Goal: Transaction & Acquisition: Purchase product/service

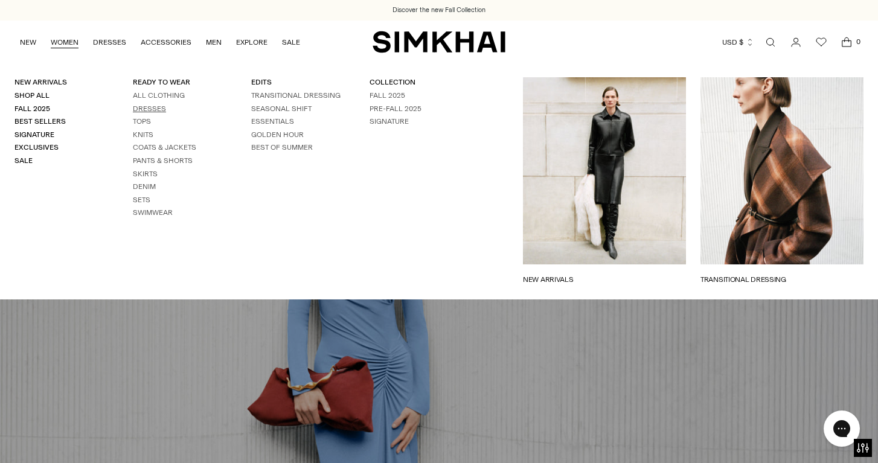
click at [152, 104] on link "Dresses" at bounding box center [149, 108] width 33 height 8
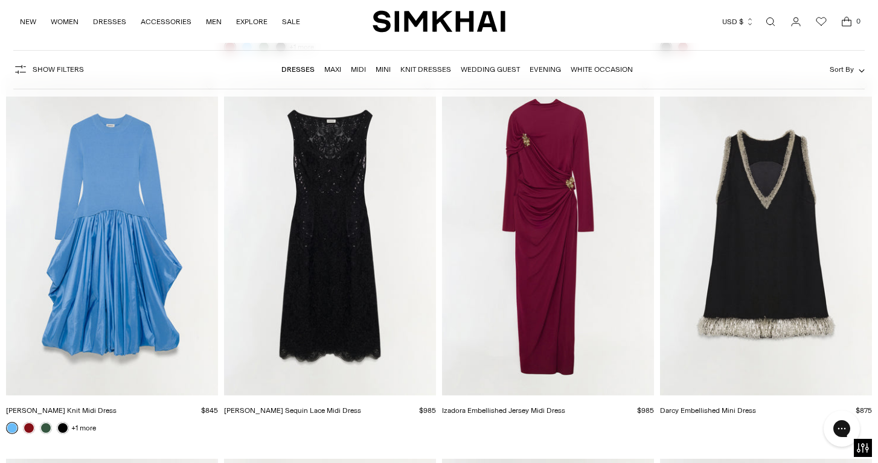
scroll to position [829, 0]
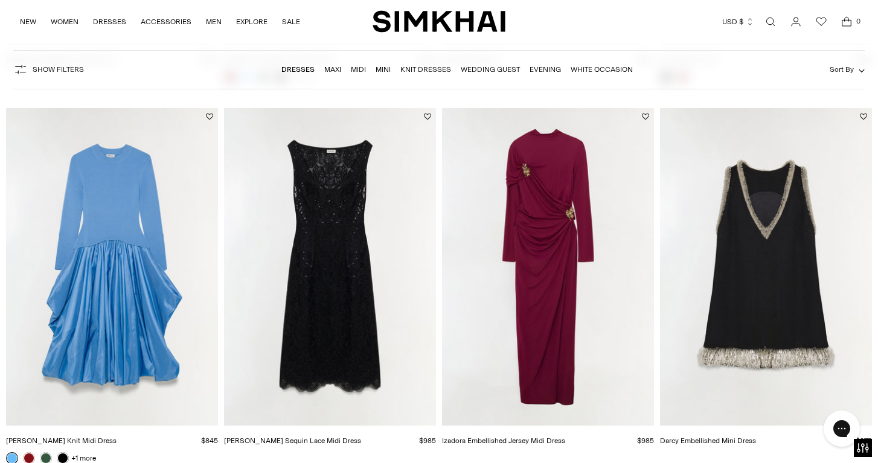
click at [0, 0] on img "Izadora Embellished Jersey Midi Dress" at bounding box center [0, 0] width 0 height 0
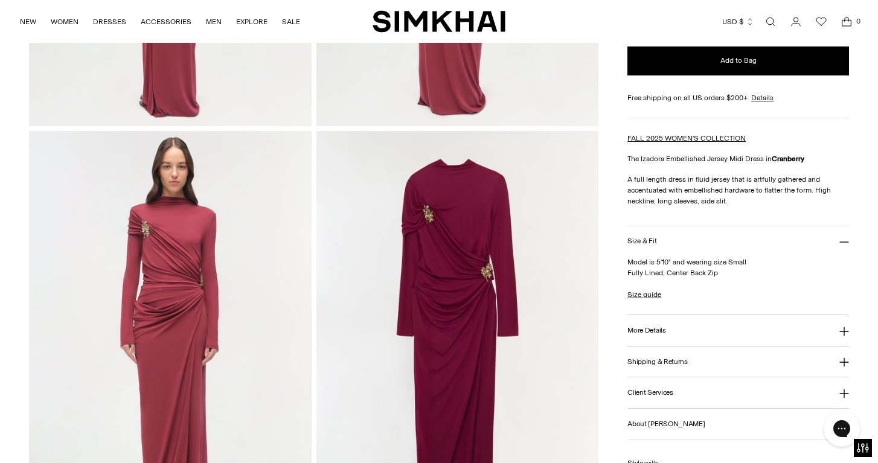
scroll to position [811, 0]
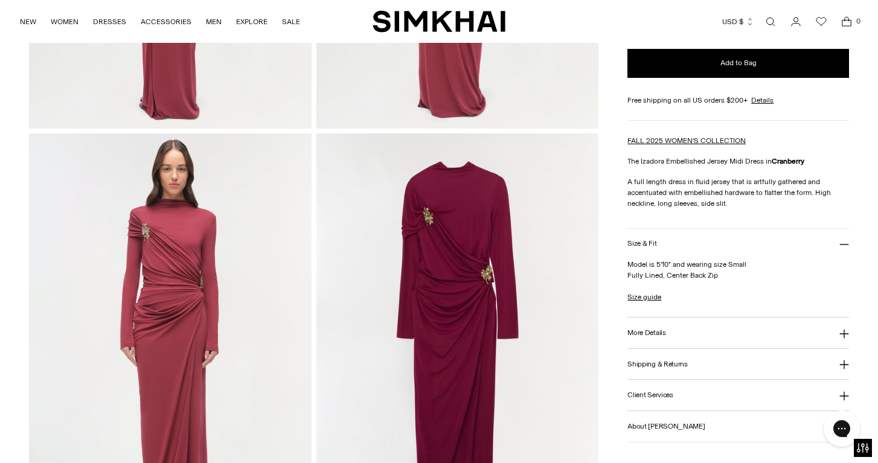
click at [427, 231] on img at bounding box center [457, 344] width 283 height 423
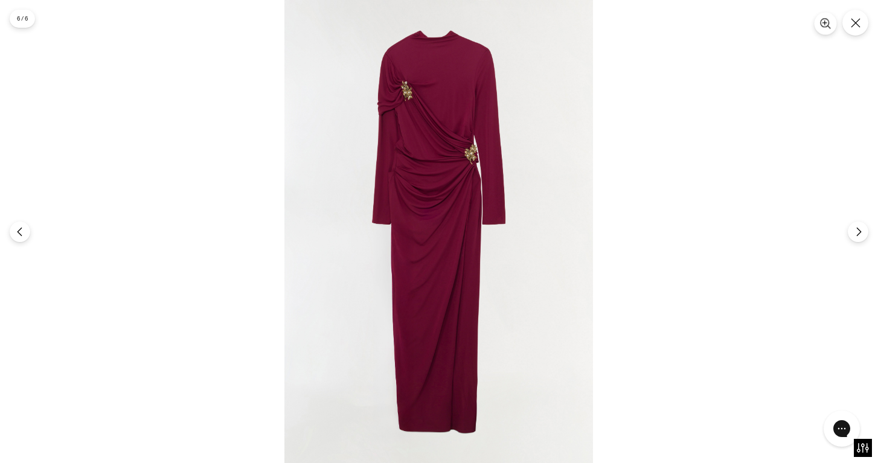
click at [824, 22] on icon "Zoom" at bounding box center [825, 23] width 11 height 11
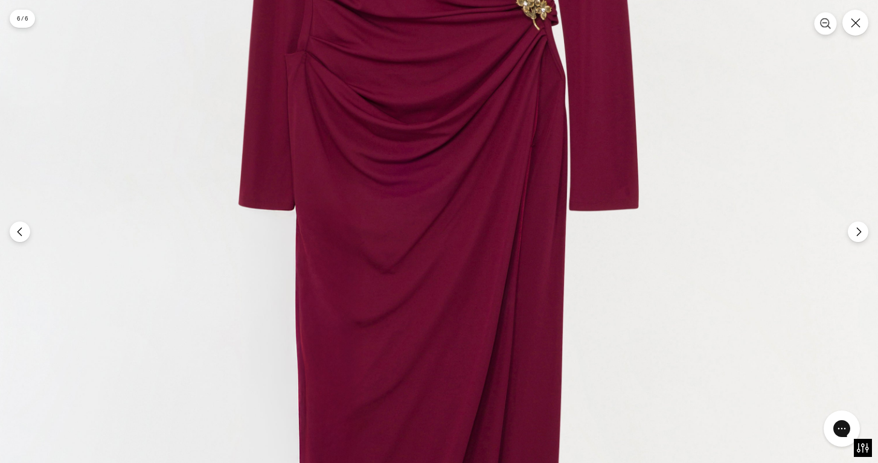
click at [824, 22] on icon "Zoom" at bounding box center [825, 23] width 11 height 11
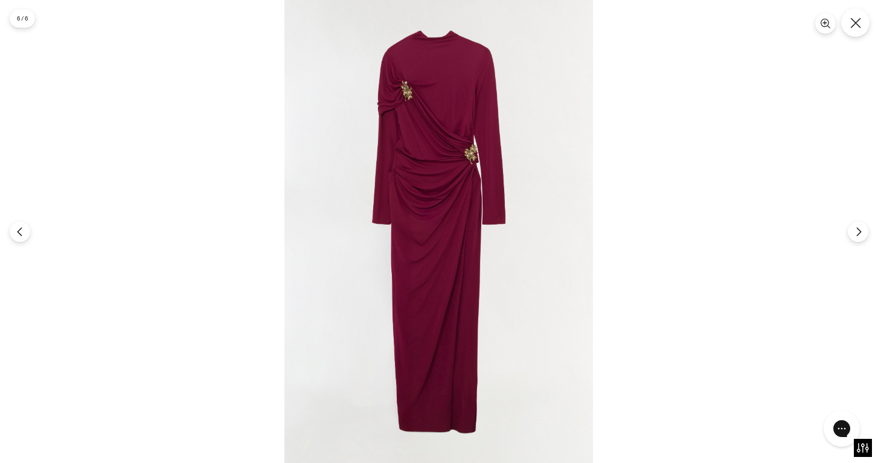
click at [855, 24] on icon "Close" at bounding box center [855, 23] width 10 height 10
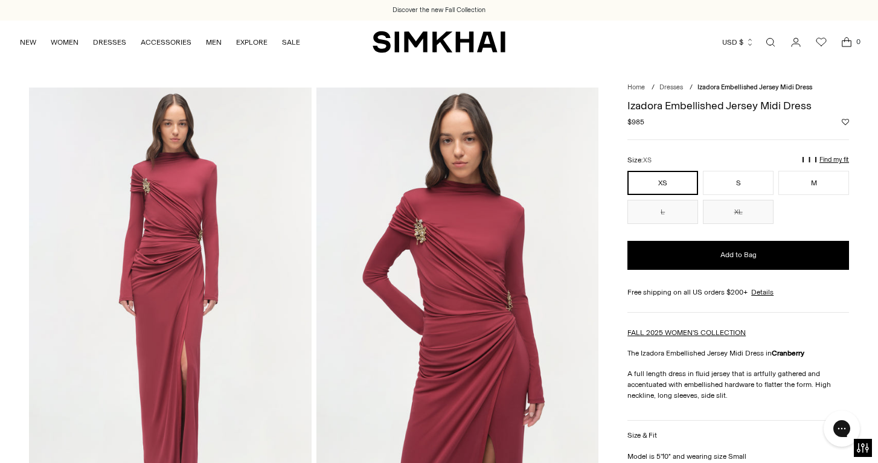
scroll to position [0, 0]
click at [214, 181] on img at bounding box center [170, 299] width 283 height 423
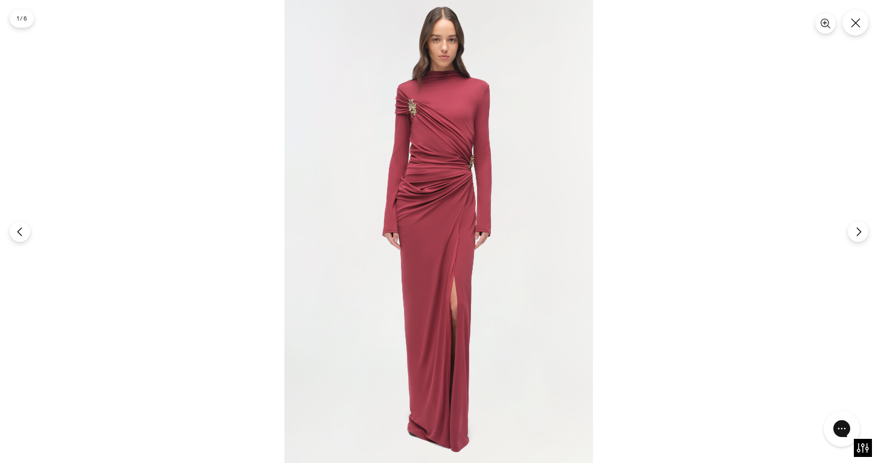
click at [435, 147] on img at bounding box center [438, 231] width 309 height 463
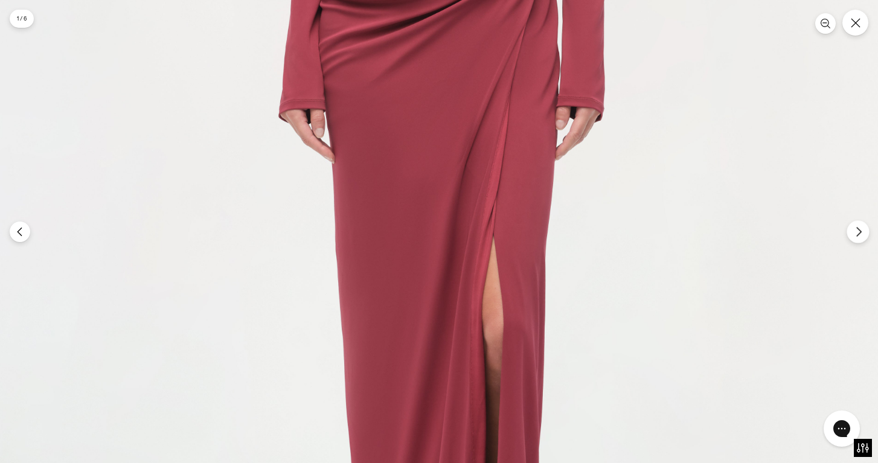
click at [855, 234] on icon "Next" at bounding box center [858, 231] width 11 height 11
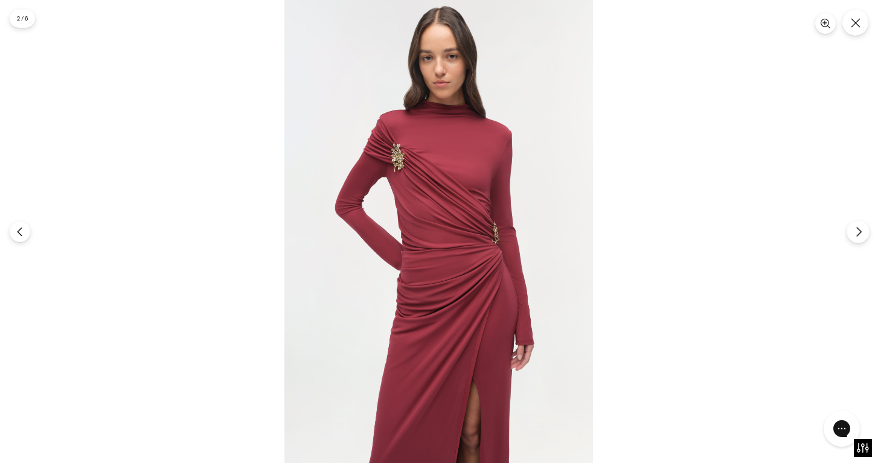
click at [861, 231] on icon "Next" at bounding box center [858, 231] width 4 height 9
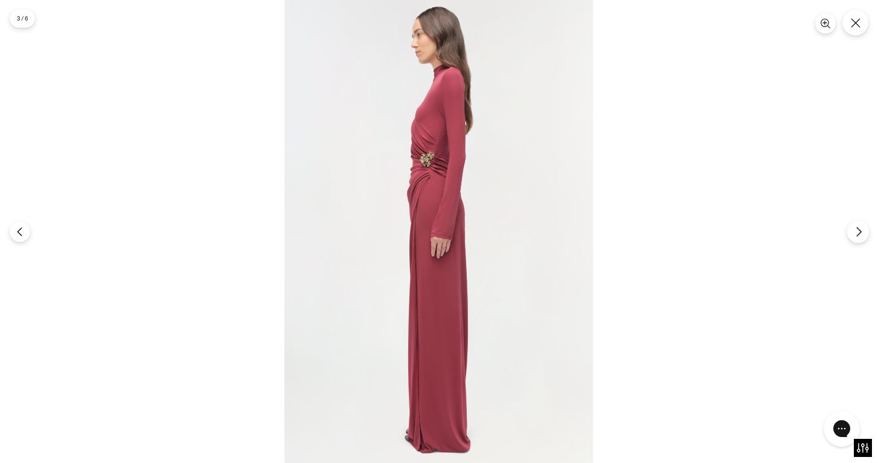
click at [861, 231] on icon "Next" at bounding box center [858, 231] width 4 height 9
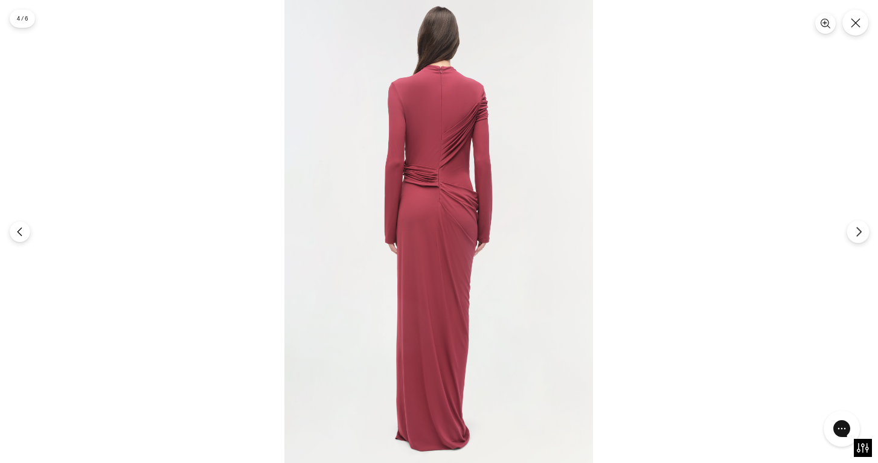
click at [861, 231] on icon "Next" at bounding box center [858, 231] width 4 height 9
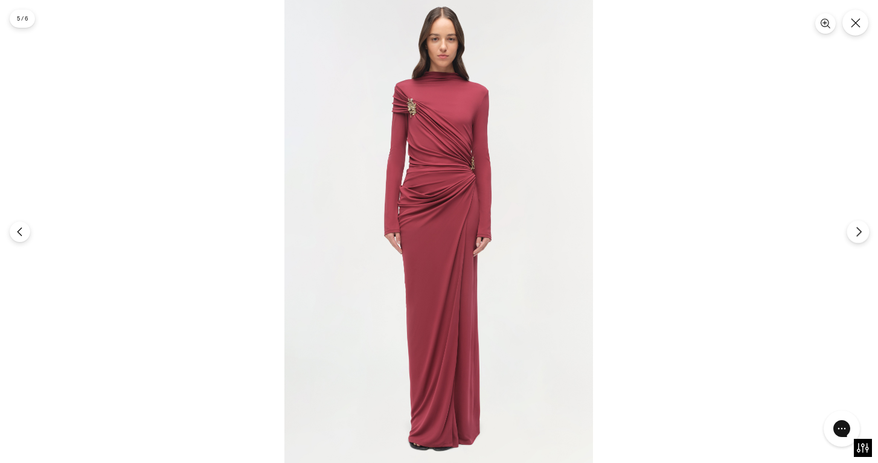
click at [861, 231] on icon "Next" at bounding box center [858, 231] width 4 height 9
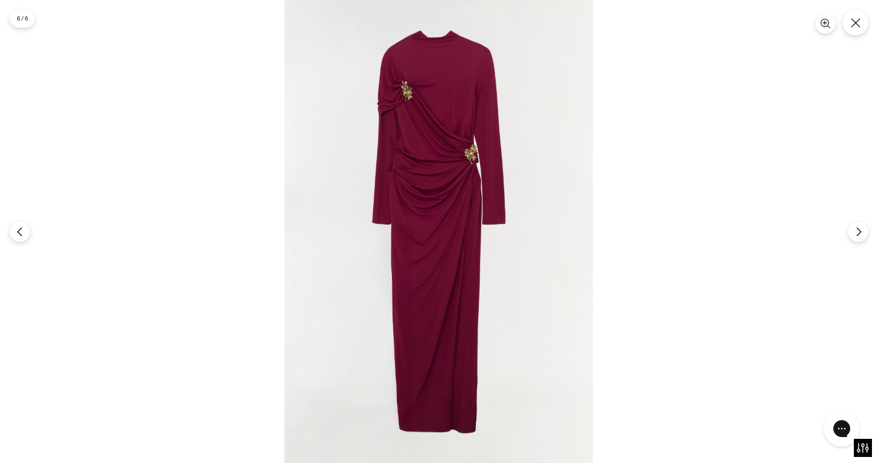
click at [442, 135] on img at bounding box center [438, 231] width 309 height 463
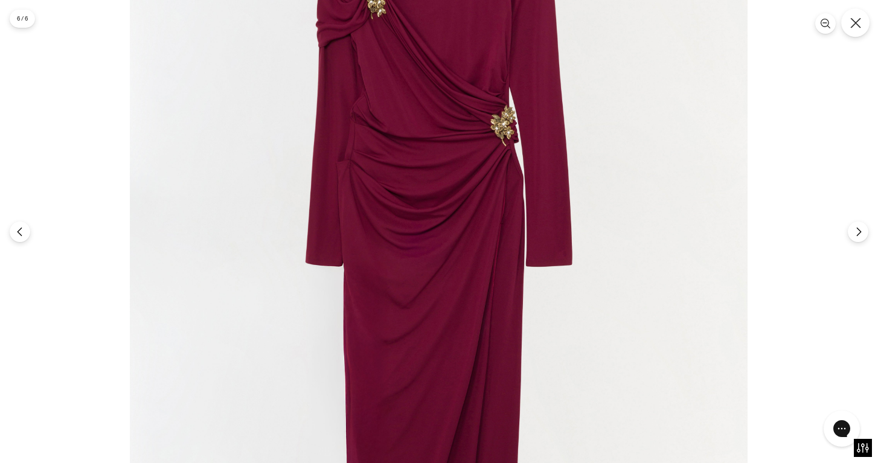
click at [858, 22] on icon "Close" at bounding box center [855, 23] width 11 height 11
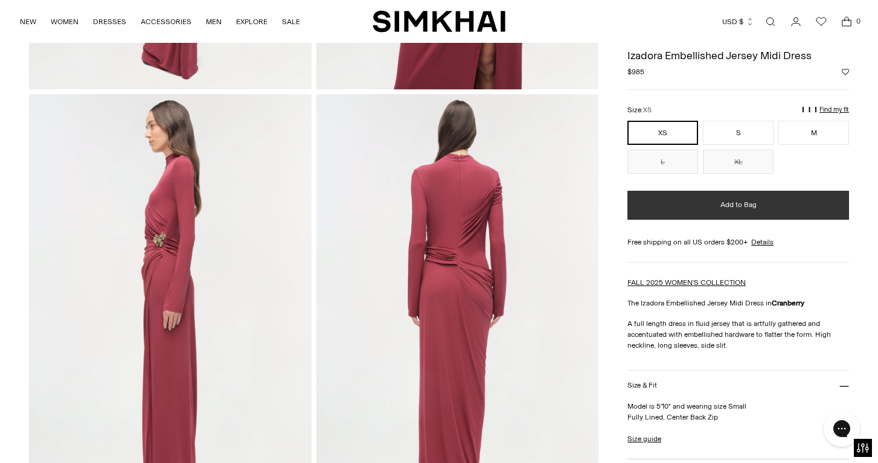
scroll to position [414, 0]
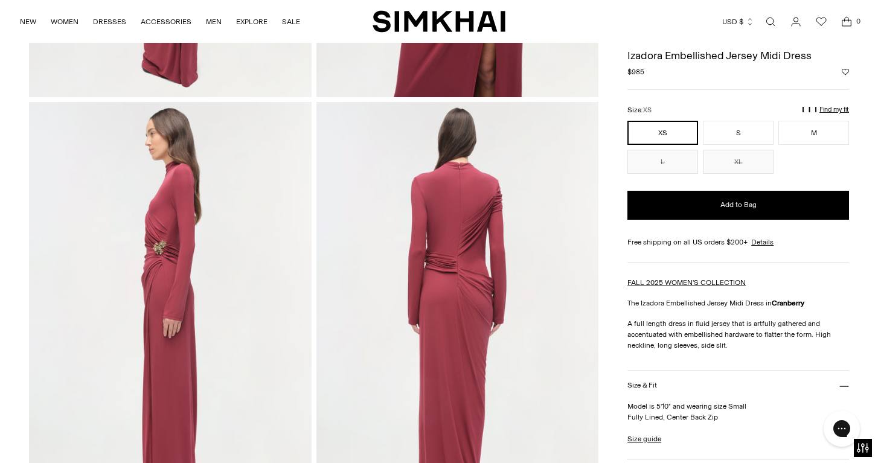
click at [722, 111] on p "Find my fit" at bounding box center [715, 115] width 14 height 22
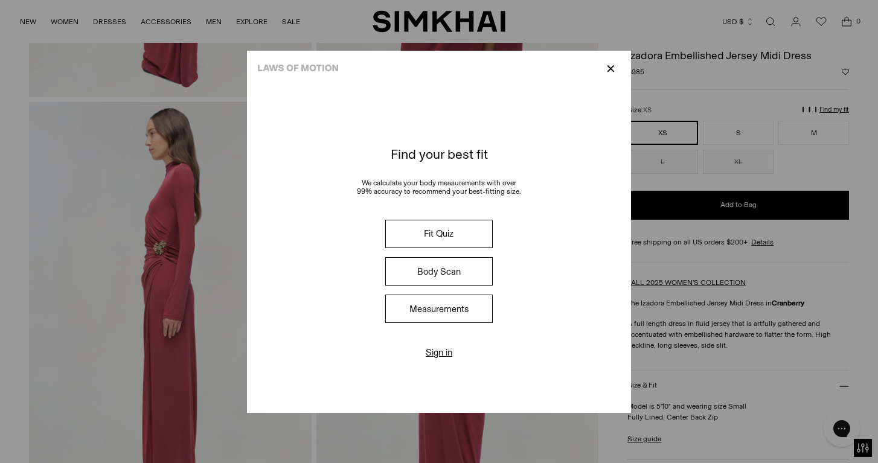
click at [425, 233] on button "Fit Quiz" at bounding box center [439, 234] width 108 height 28
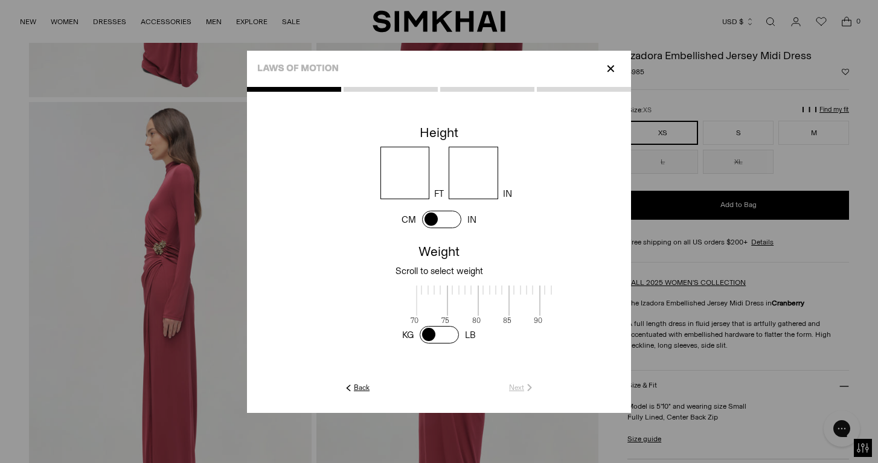
scroll to position [2, 393]
click at [394, 182] on input "number" at bounding box center [406, 173] width 50 height 53
type input "*"
click at [476, 165] on input "number" at bounding box center [474, 173] width 50 height 53
type input "**"
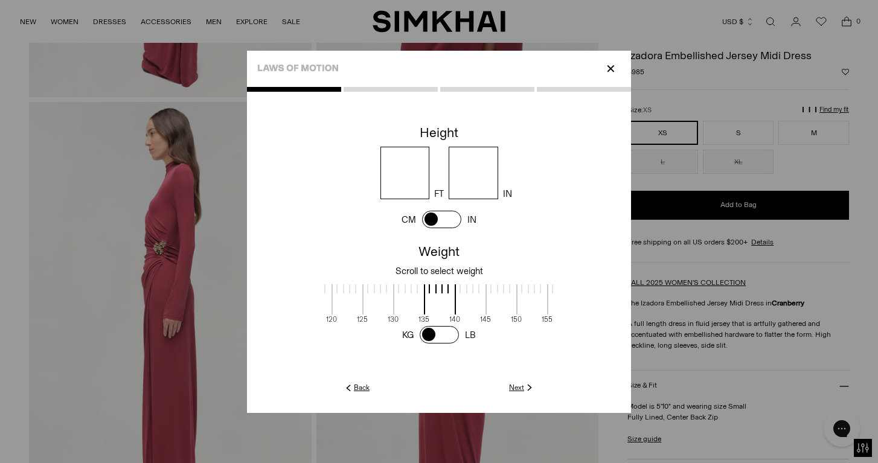
click at [451, 337] on span at bounding box center [439, 335] width 39 height 18
click at [454, 340] on span at bounding box center [439, 335] width 39 height 18
drag, startPoint x: 454, startPoint y: 304, endPoint x: 435, endPoint y: 304, distance: 18.7
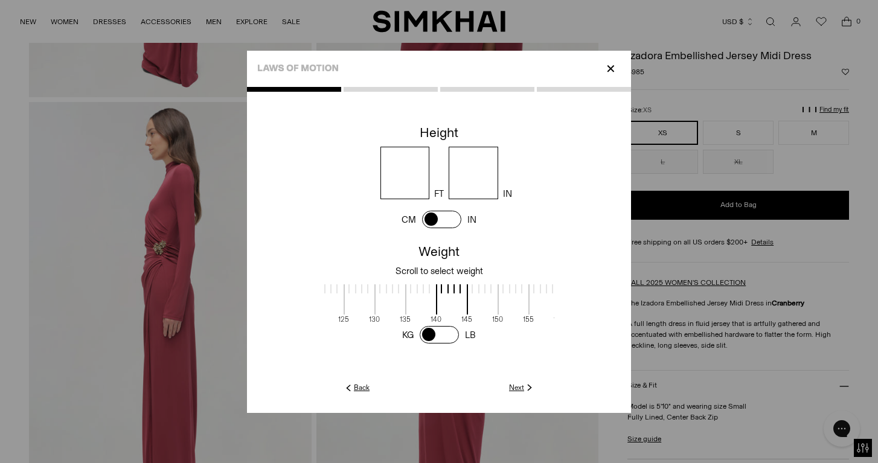
click at [435, 304] on span at bounding box center [421, 299] width 32 height 30
click at [515, 388] on link "Next" at bounding box center [522, 387] width 26 height 11
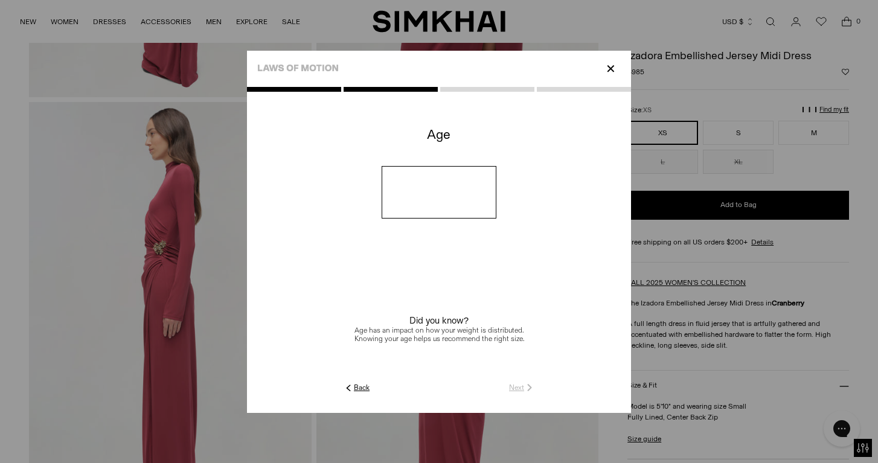
click at [420, 196] on input "number" at bounding box center [439, 192] width 115 height 53
type input "**"
click at [513, 388] on link "Next" at bounding box center [522, 387] width 26 height 11
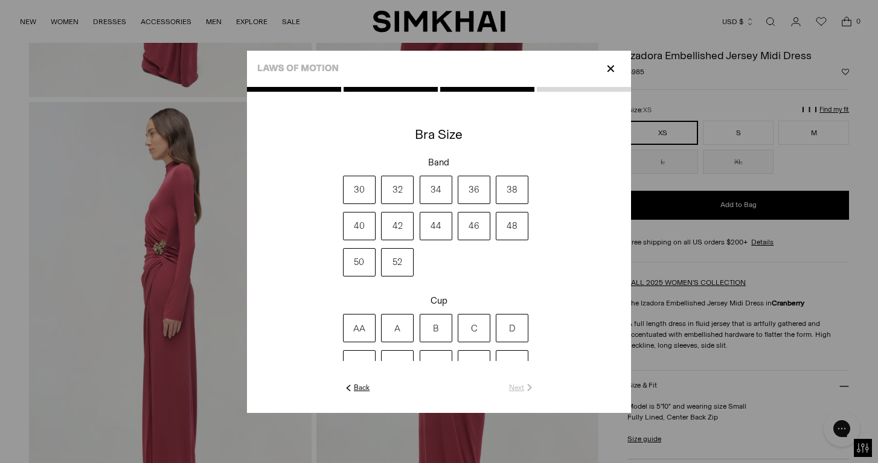
click at [482, 187] on label "36" at bounding box center [474, 190] width 33 height 28
click at [508, 329] on label "D" at bounding box center [512, 328] width 33 height 28
click at [516, 388] on link "Next" at bounding box center [522, 387] width 26 height 11
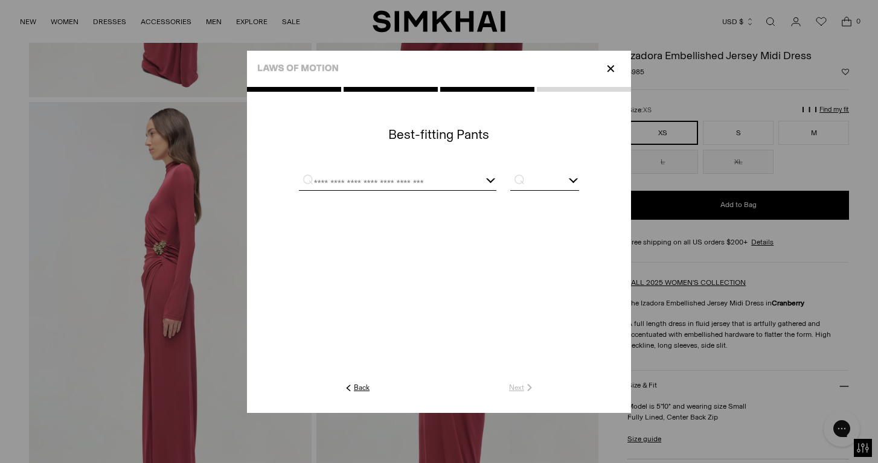
click at [401, 186] on input "text" at bounding box center [383, 182] width 168 height 15
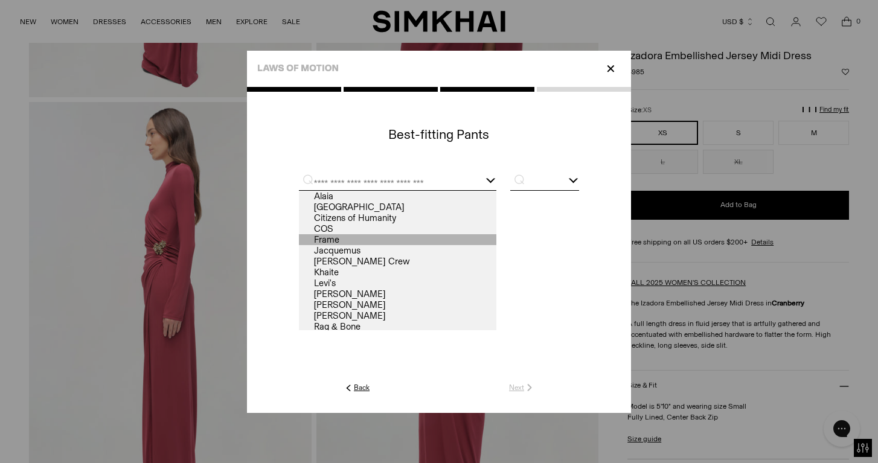
click at [389, 240] on link "Frame" at bounding box center [398, 239] width 198 height 11
type input "*****"
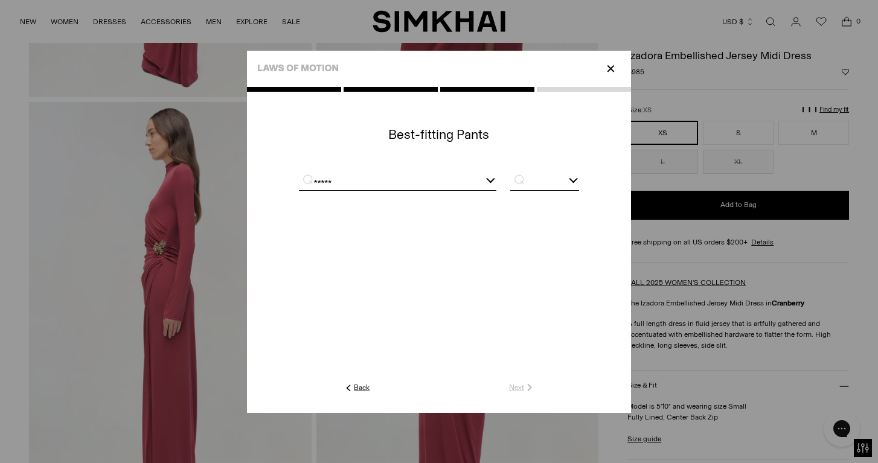
click at [530, 181] on input "text" at bounding box center [544, 182] width 69 height 15
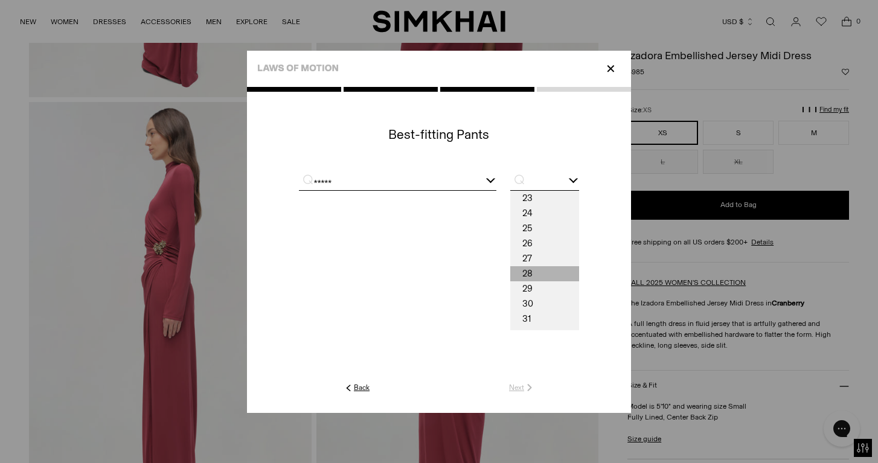
click at [523, 274] on span "28" at bounding box center [544, 273] width 69 height 15
type input "**"
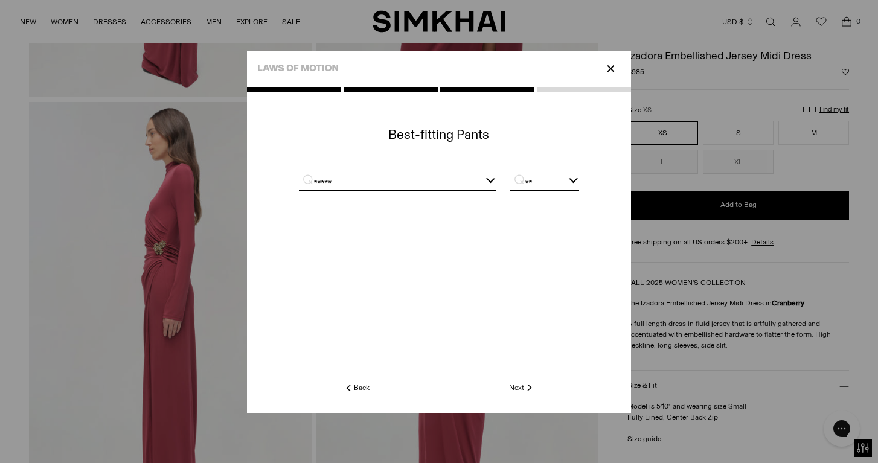
click at [519, 388] on link "Next" at bounding box center [522, 387] width 26 height 11
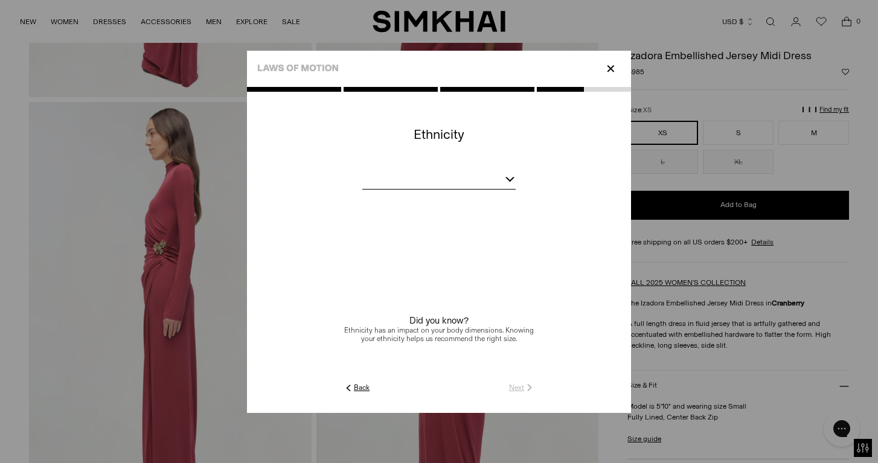
click at [438, 174] on div at bounding box center [438, 181] width 153 height 15
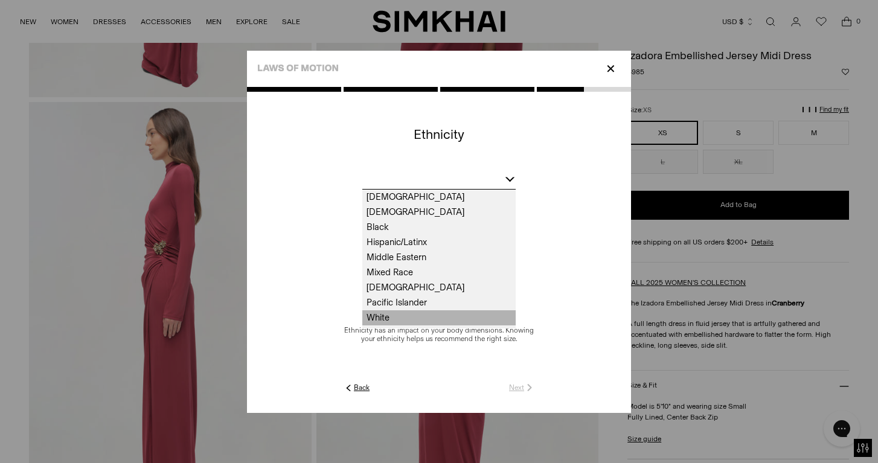
click at [404, 318] on span "White" at bounding box center [438, 317] width 153 height 15
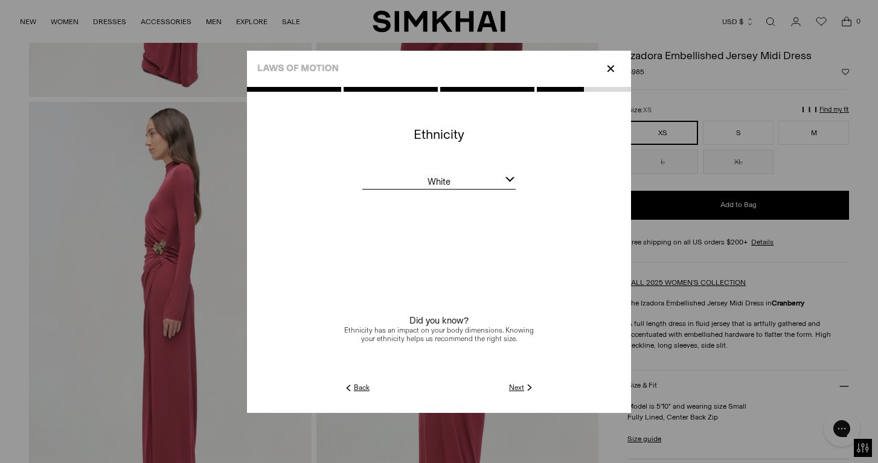
click at [512, 391] on link "Next" at bounding box center [522, 387] width 26 height 11
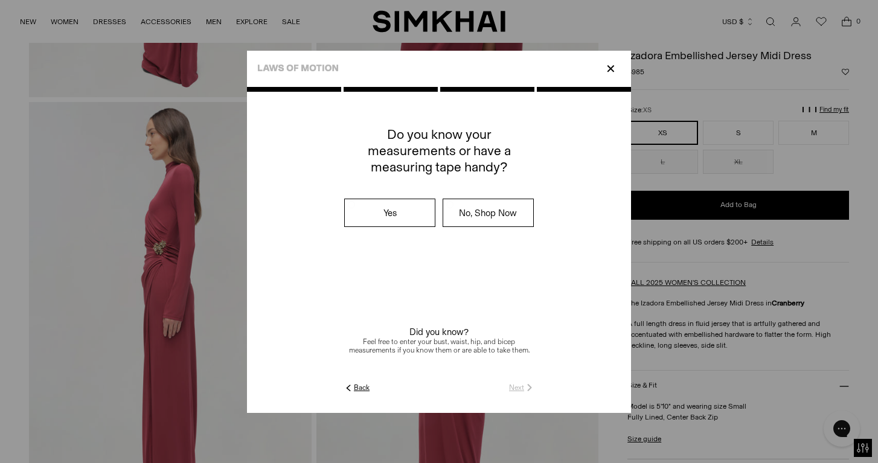
click at [505, 216] on label "No, Shop Now" at bounding box center [488, 212] width 90 height 27
click at [516, 389] on link "Submit" at bounding box center [518, 387] width 34 height 11
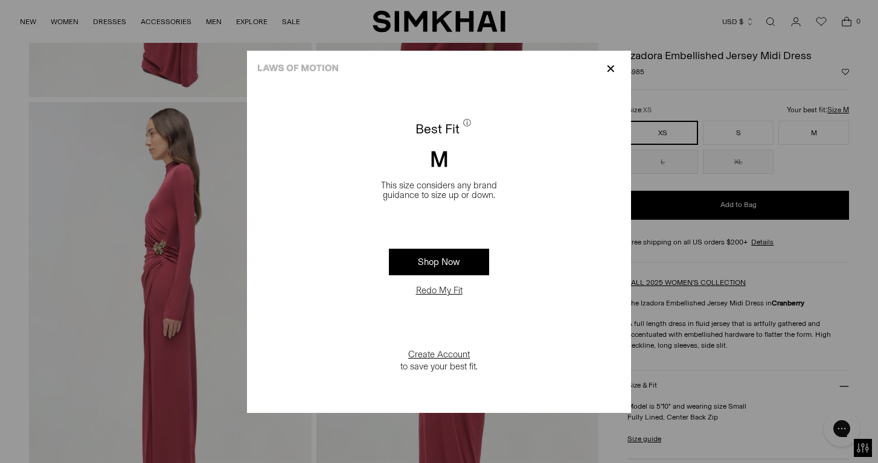
click at [612, 65] on p "✕" at bounding box center [611, 69] width 16 height 21
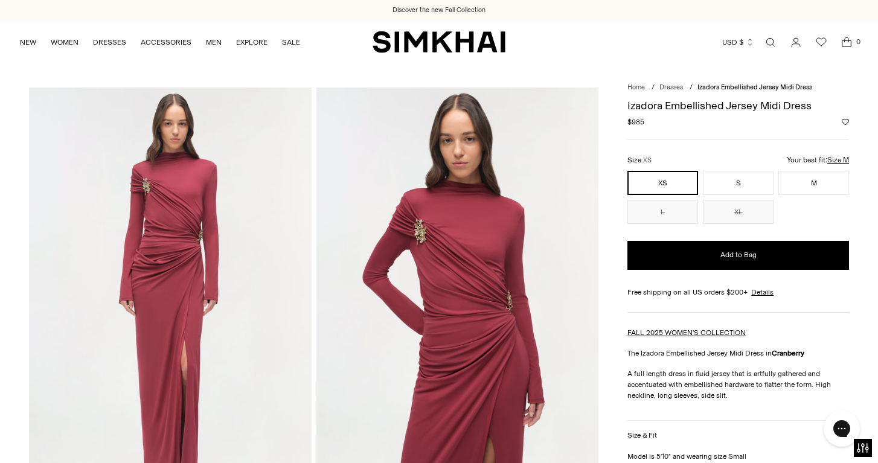
scroll to position [0, 0]
